Goal: Check status: Check status

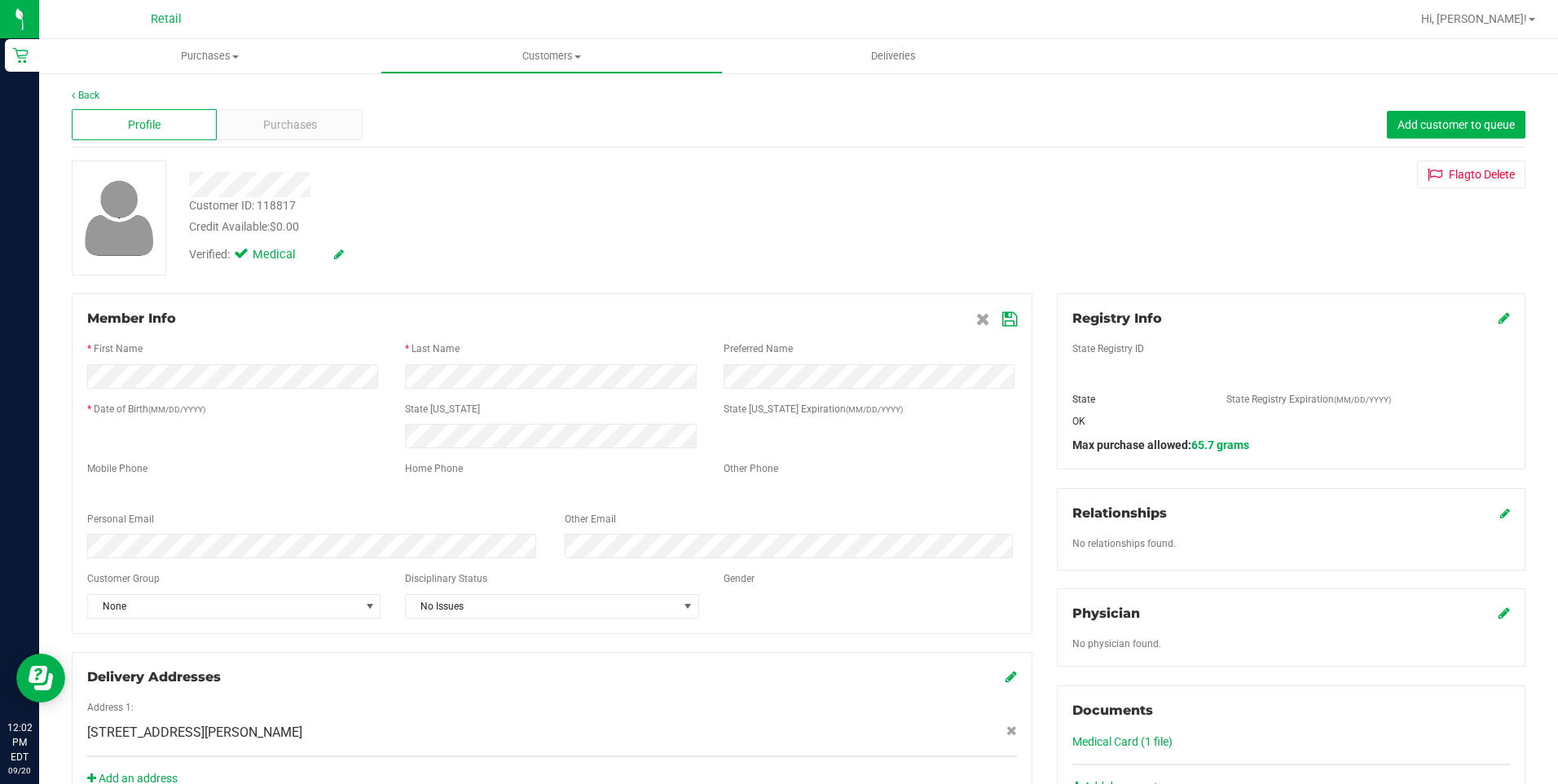
scroll to position [420, 0]
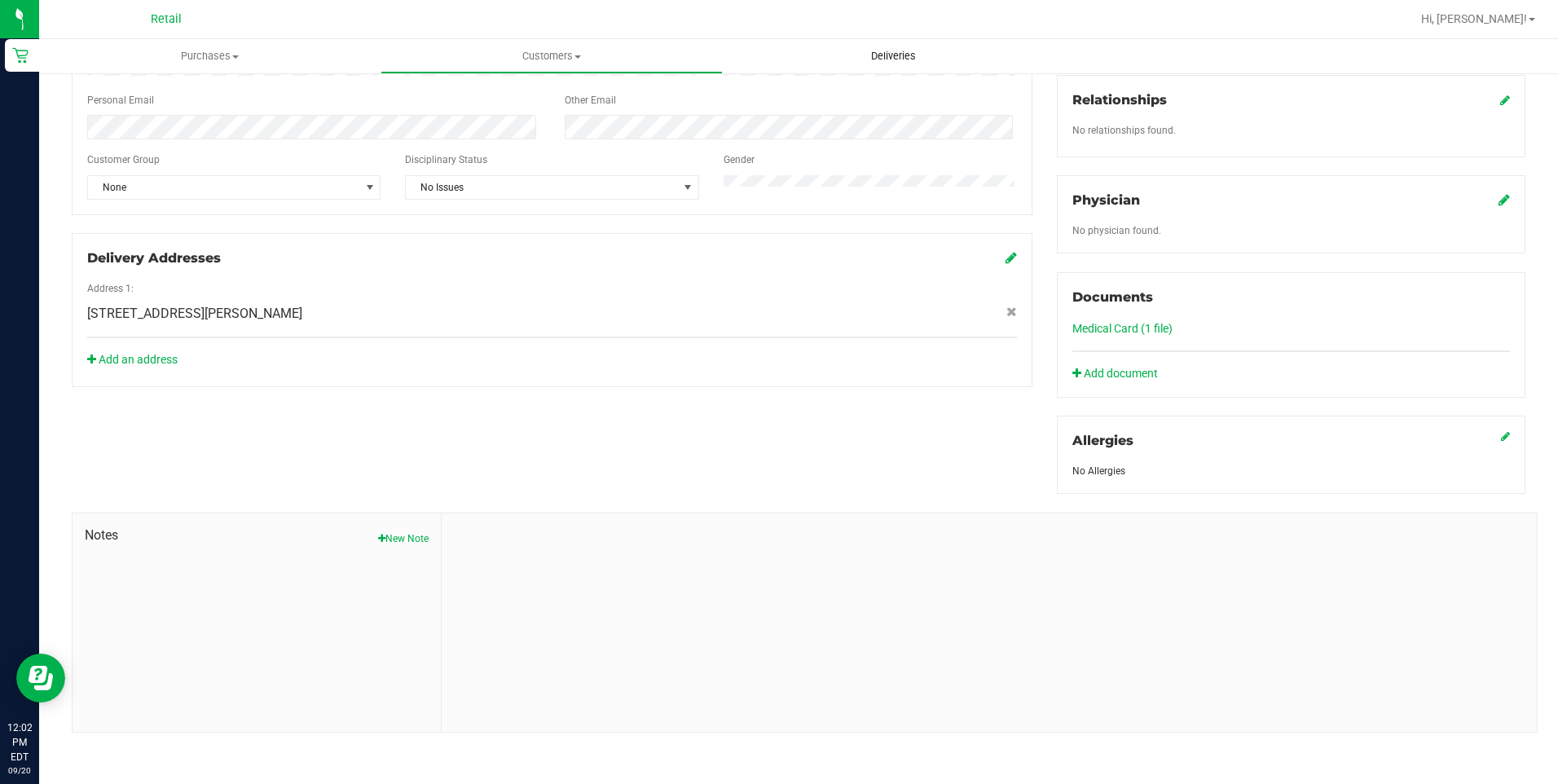
click at [880, 63] on uib-tab-heading "Deliveries" at bounding box center [893, 56] width 340 height 33
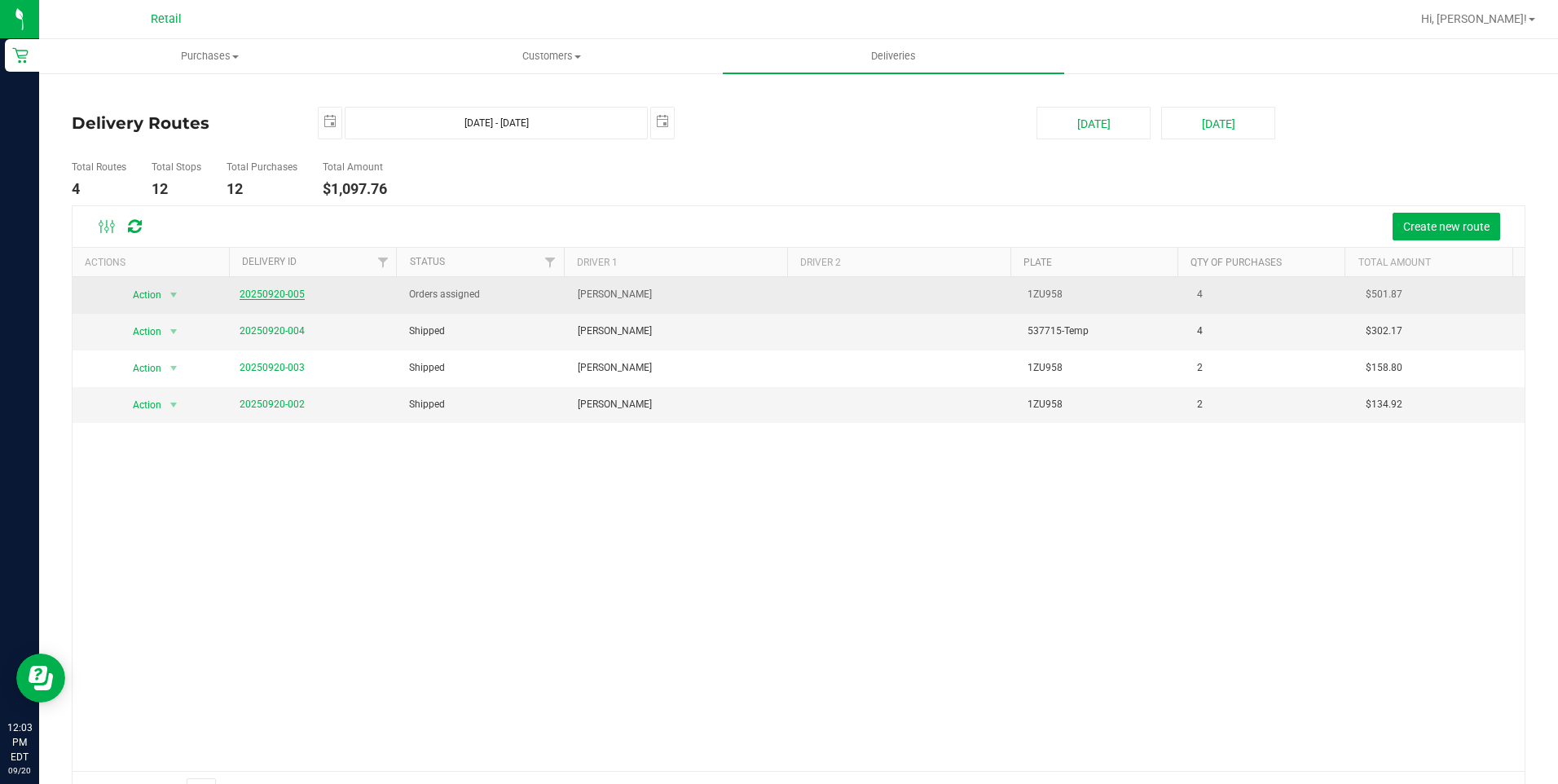
click at [289, 296] on link "20250920-005" at bounding box center [273, 294] width 65 height 11
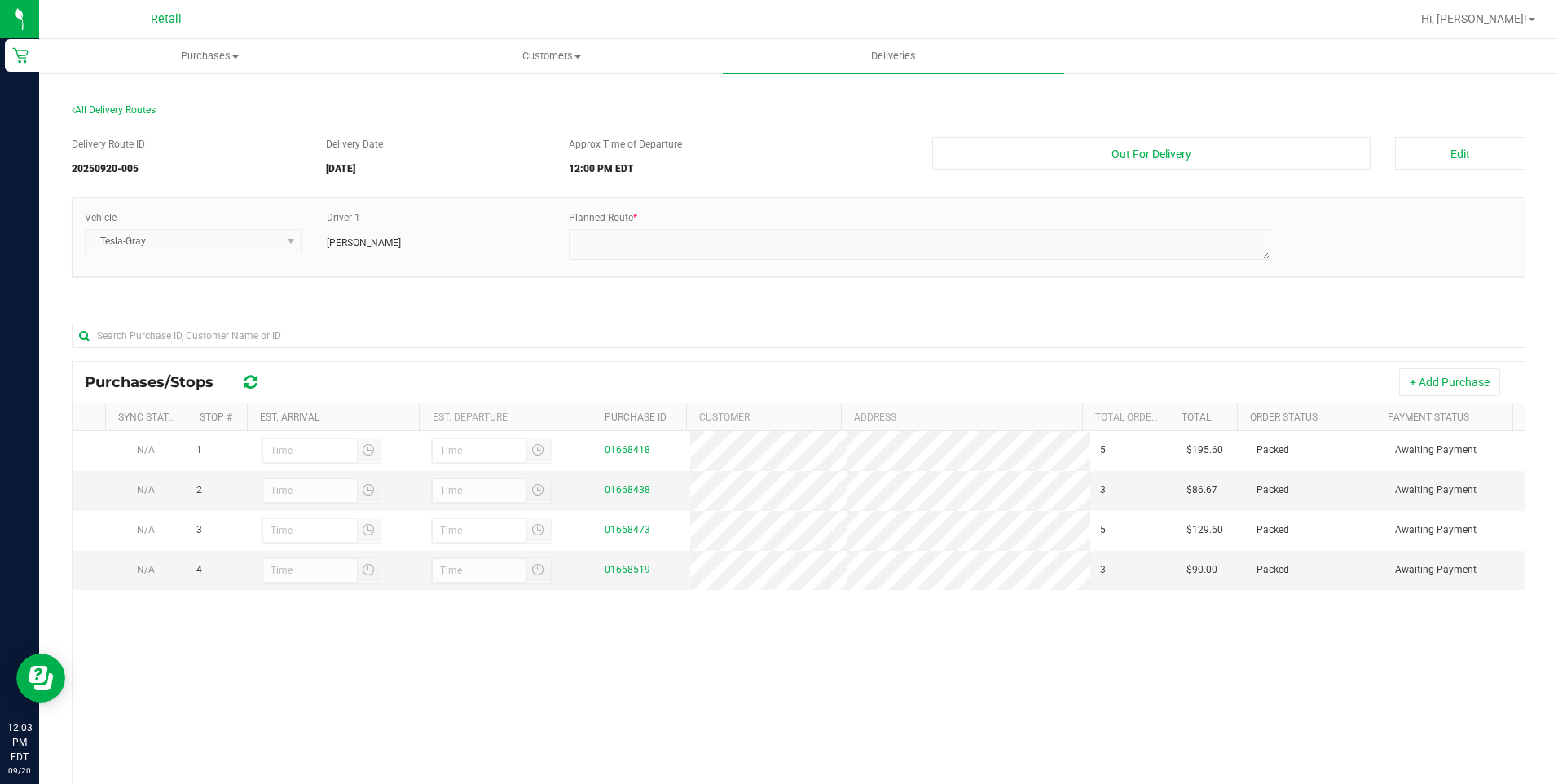
click at [133, 116] on div "All Delivery Routes" at bounding box center [799, 113] width 1454 height 22
click at [129, 113] on span "All Delivery Routes" at bounding box center [114, 110] width 84 height 11
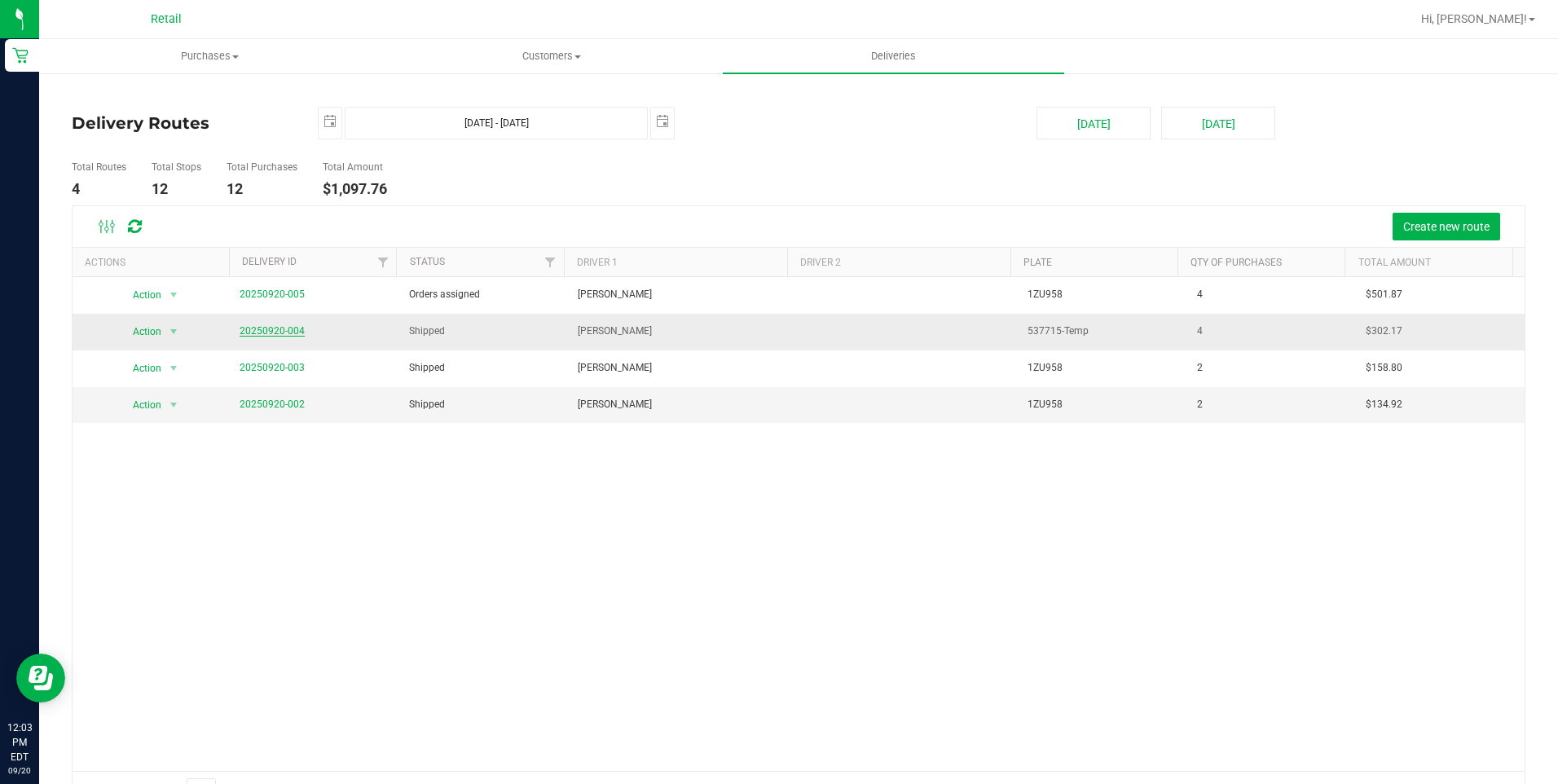
click at [246, 334] on link "20250920-004" at bounding box center [273, 331] width 65 height 11
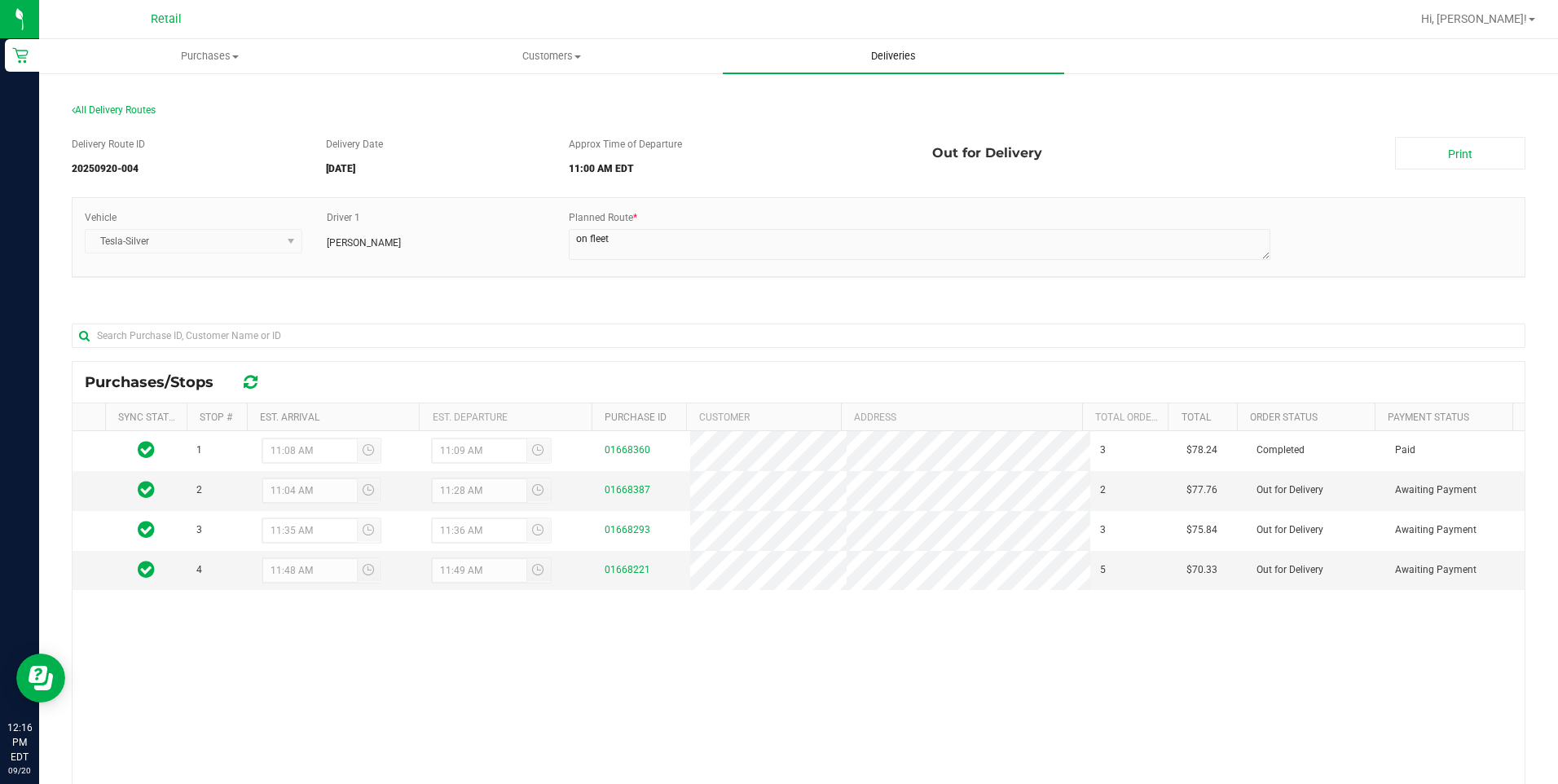
click at [893, 45] on uib-tab-heading "Deliveries" at bounding box center [893, 56] width 341 height 34
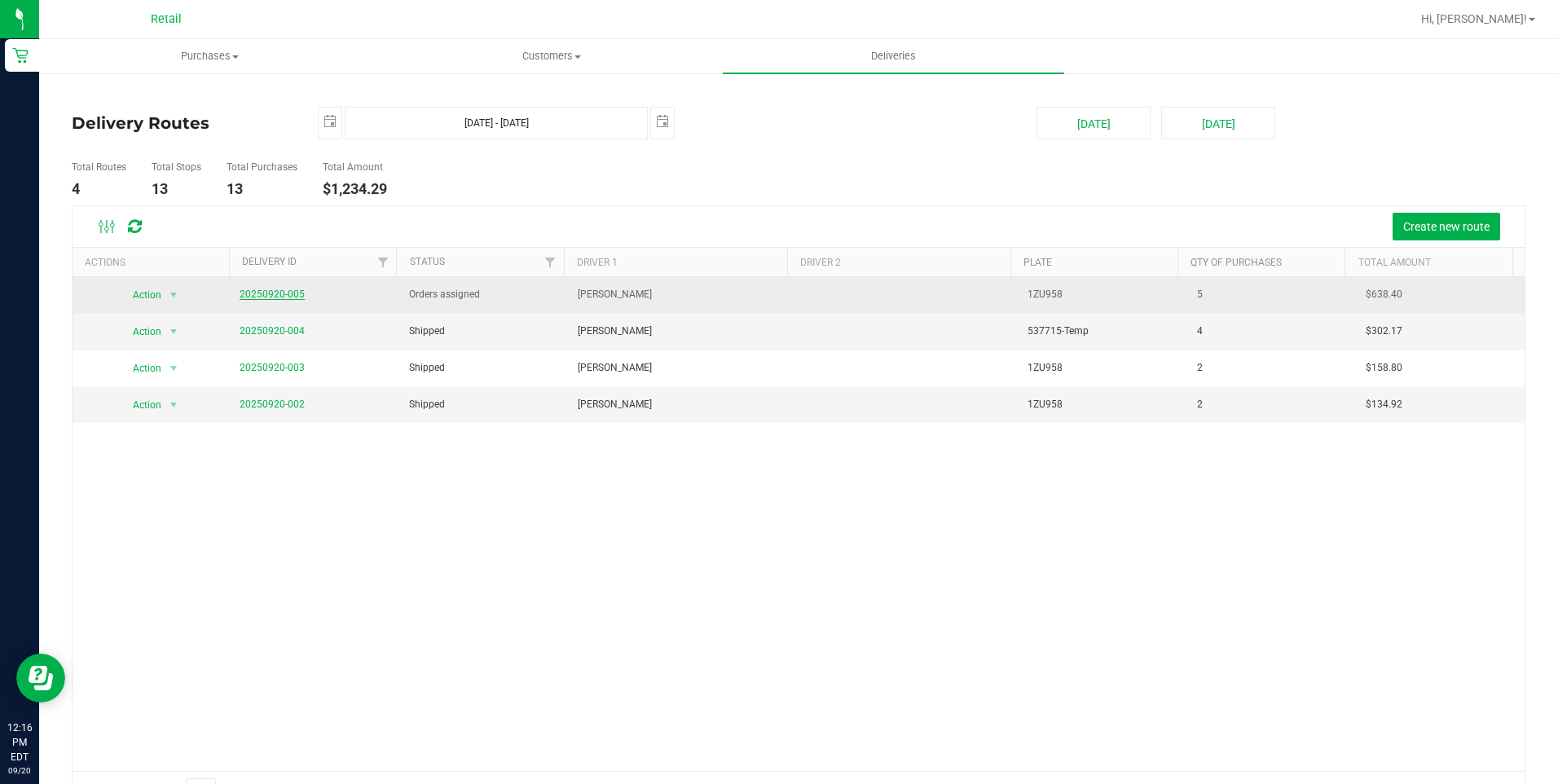
click at [293, 290] on link "20250920-005" at bounding box center [273, 294] width 65 height 11
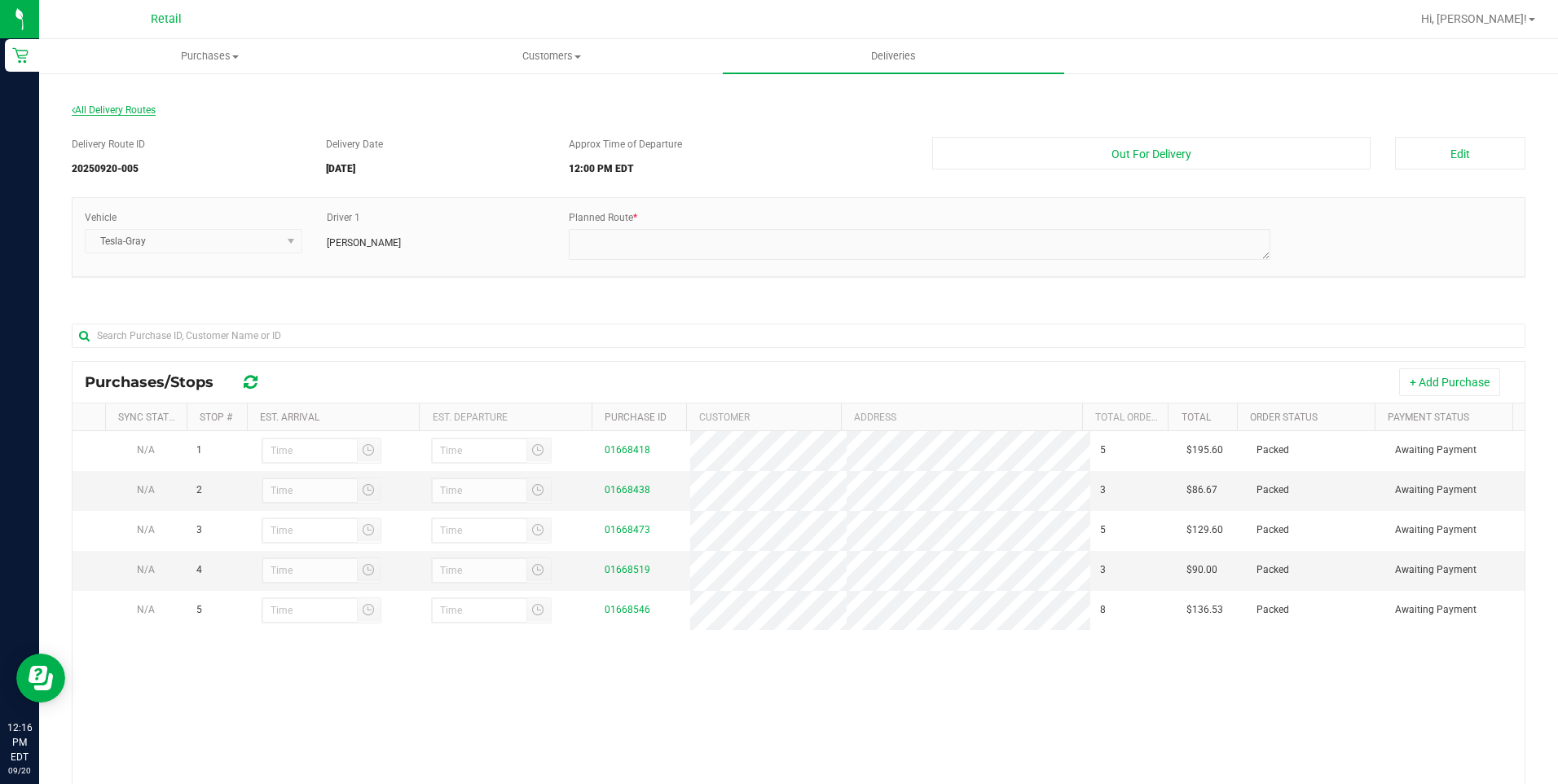
click at [111, 107] on span "All Delivery Routes" at bounding box center [114, 110] width 84 height 11
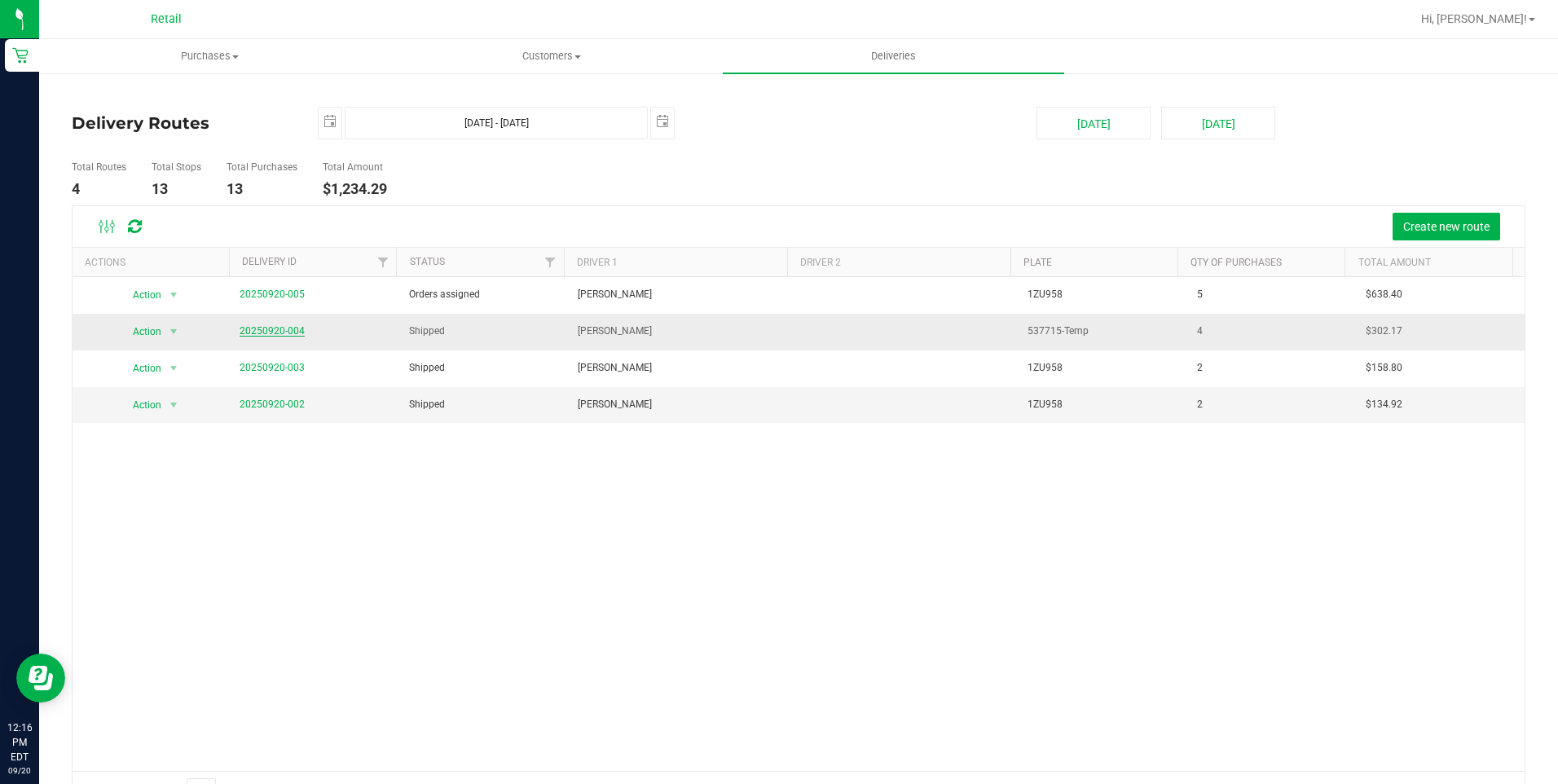
click at [252, 334] on link "20250920-004" at bounding box center [273, 331] width 65 height 11
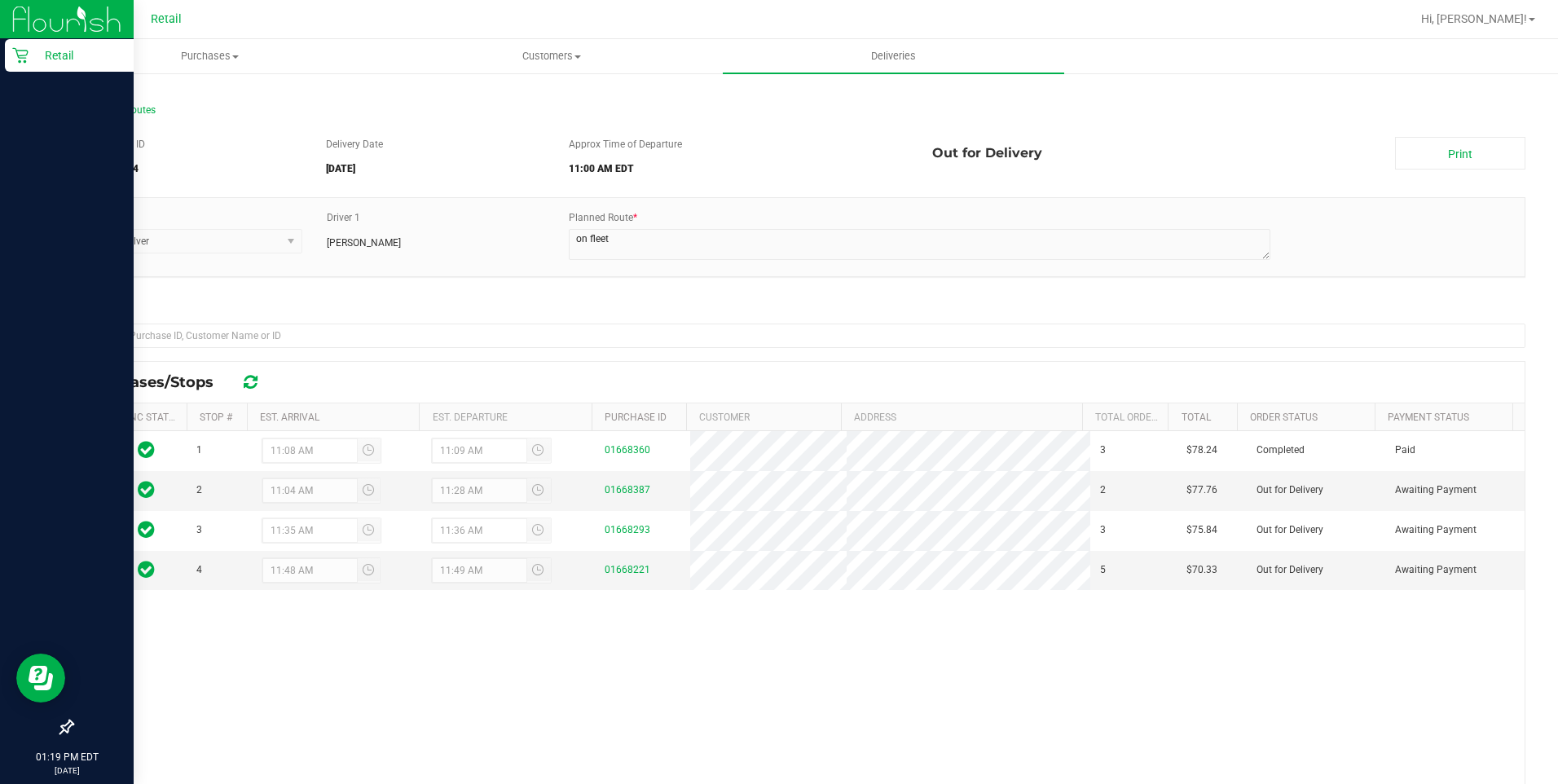
click at [31, 62] on p "Retail" at bounding box center [77, 55] width 98 height 19
